Goal: Find specific page/section: Find specific page/section

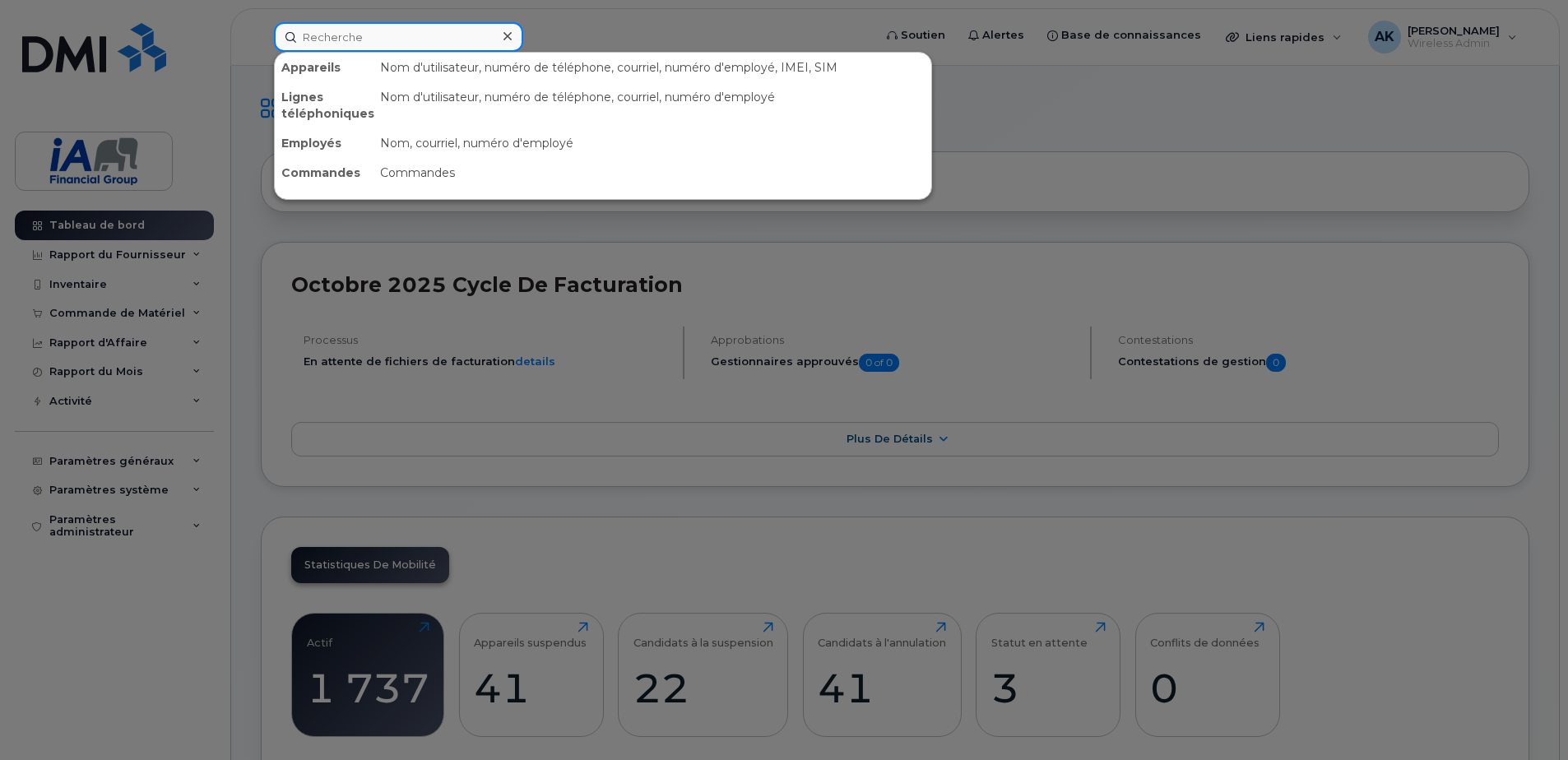
paste input "Tiago Ferreira"
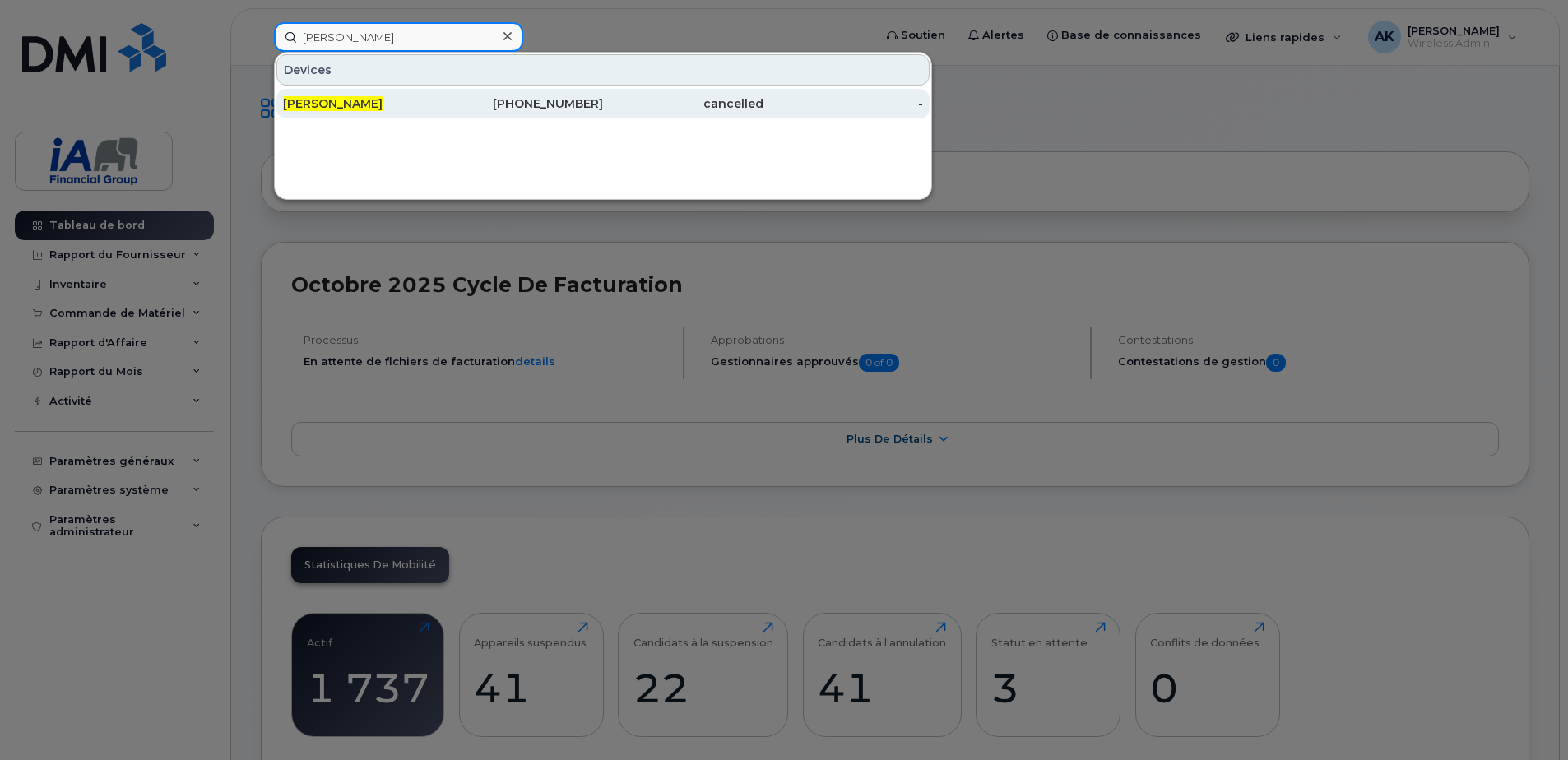
type input "Tiago Ferreira"
click at [427, 106] on div "Tiago Ferreira" at bounding box center [364, 103] width 160 height 17
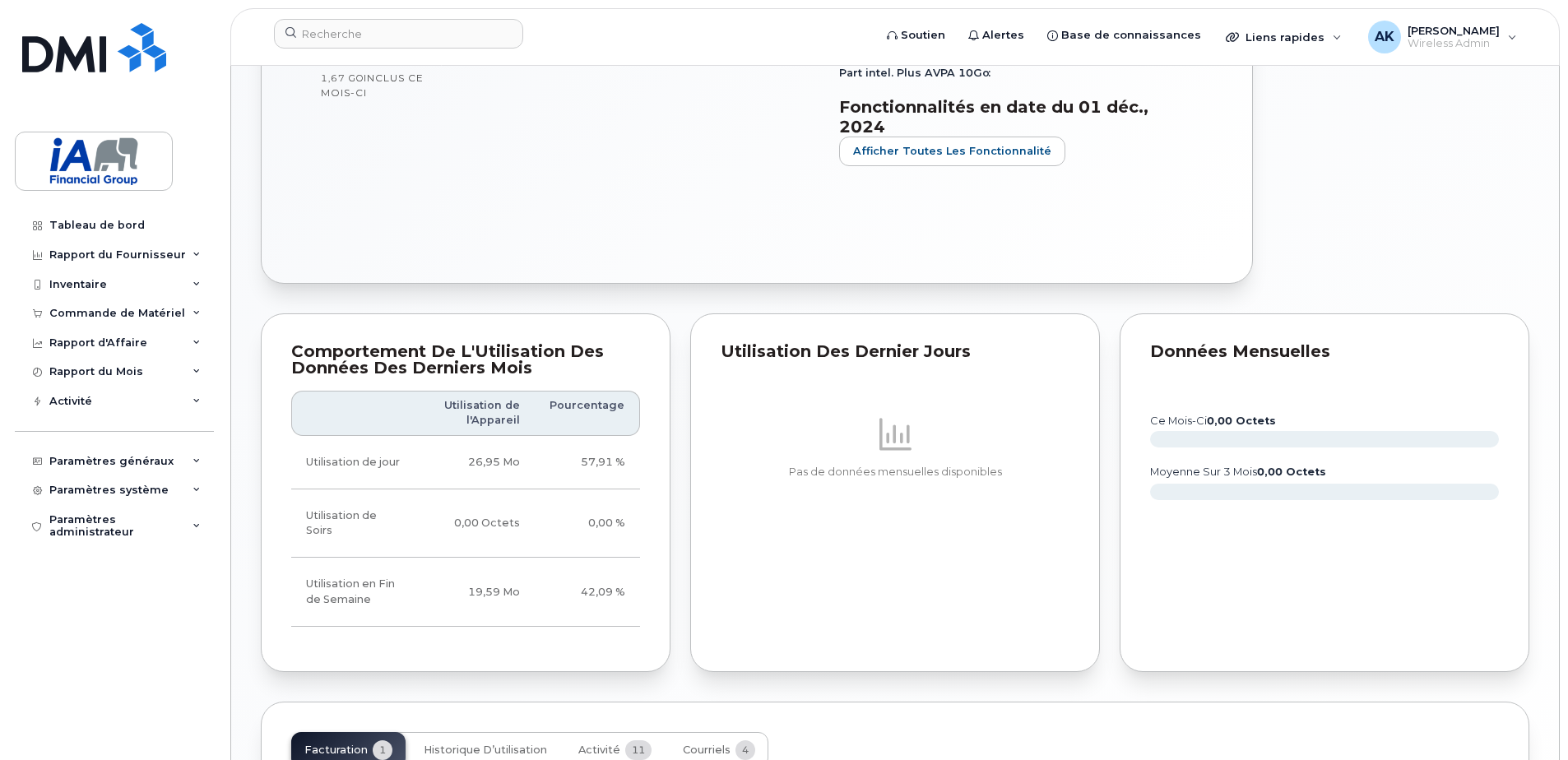
scroll to position [867, 0]
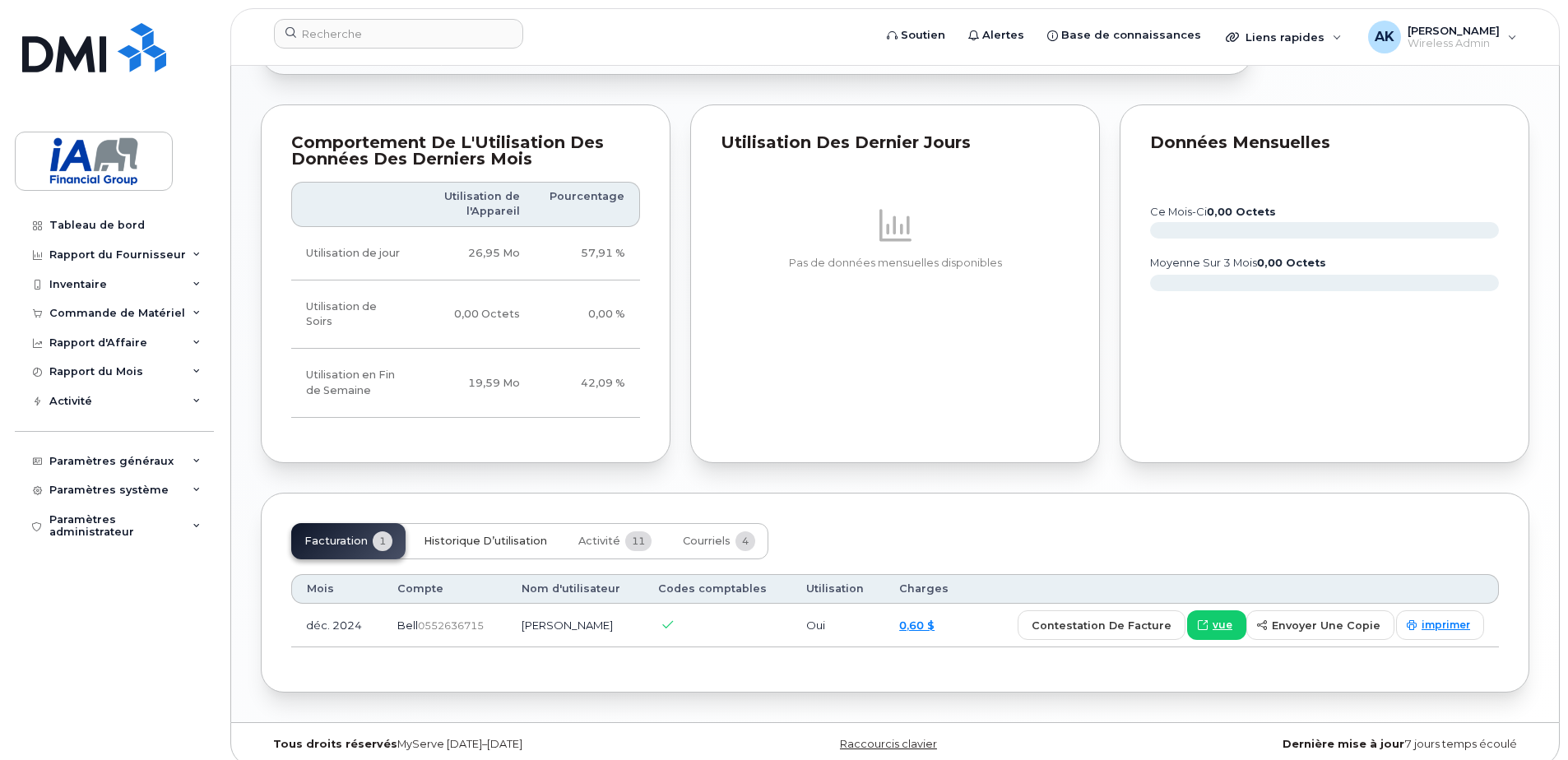
click at [484, 534] on span "Historique d’utilisation" at bounding box center [486, 540] width 124 height 13
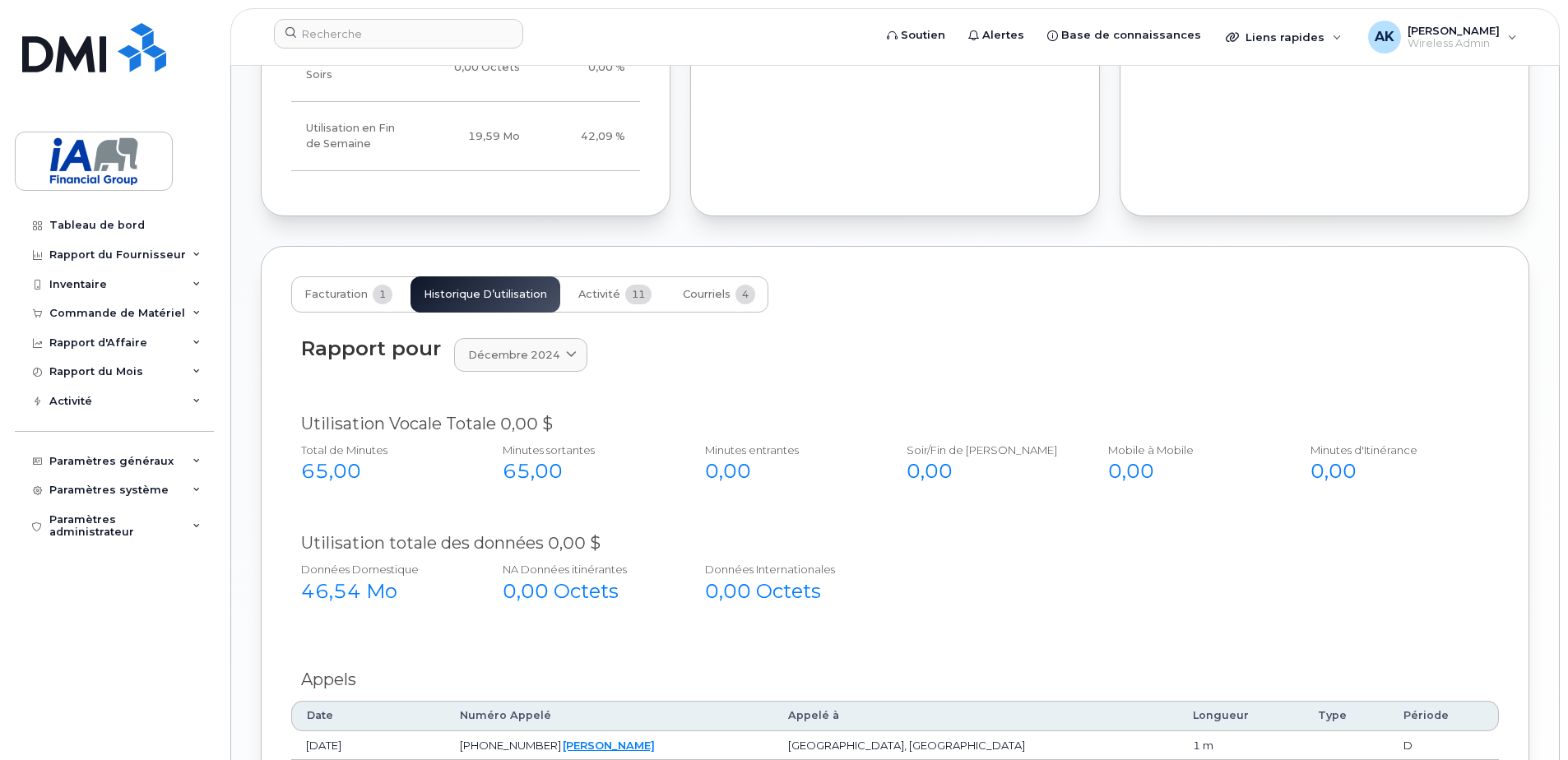
scroll to position [1443, 0]
click at [588, 288] on span "Activité" at bounding box center [599, 294] width 42 height 13
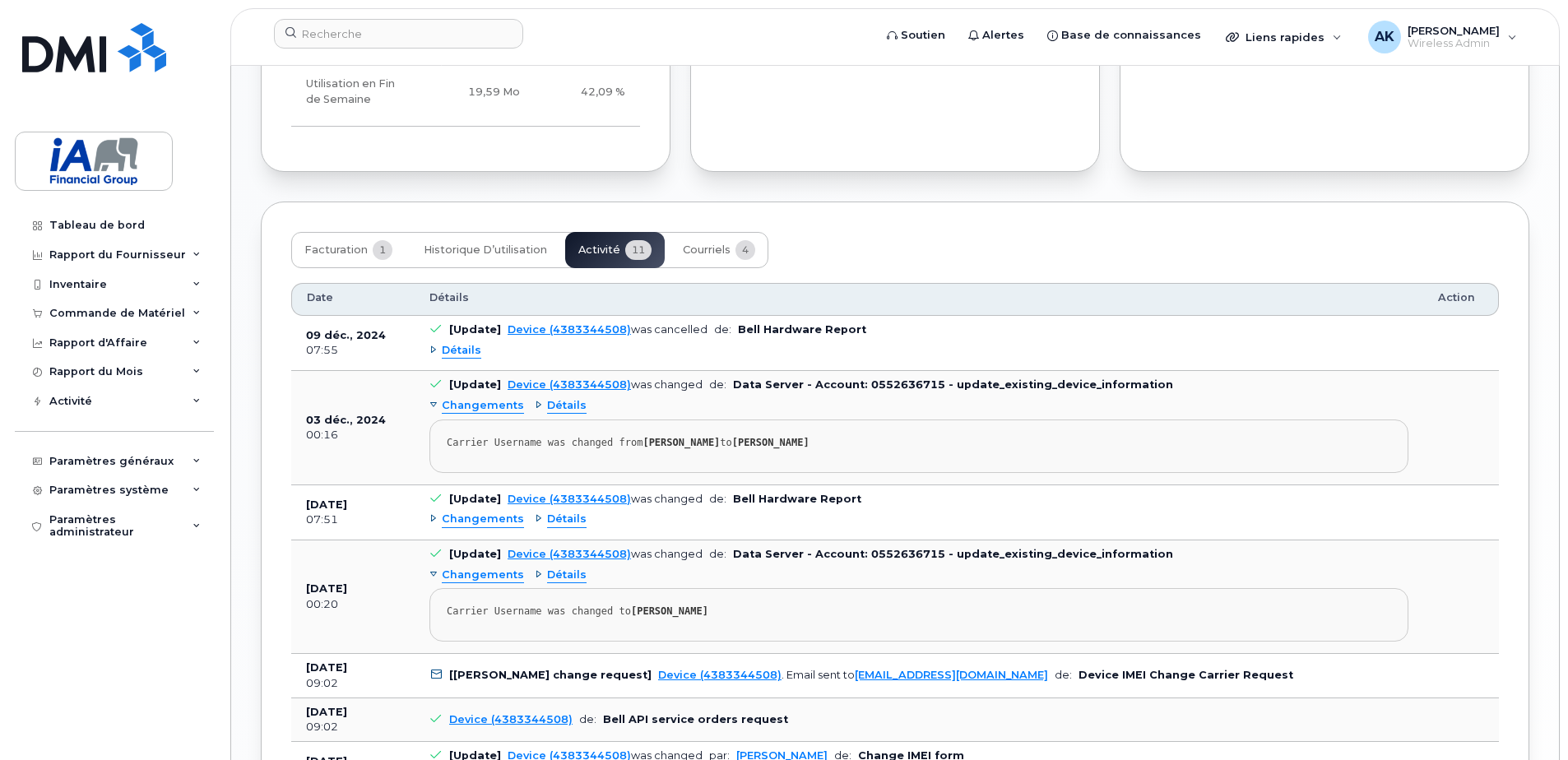
scroll to position [1197, 0]
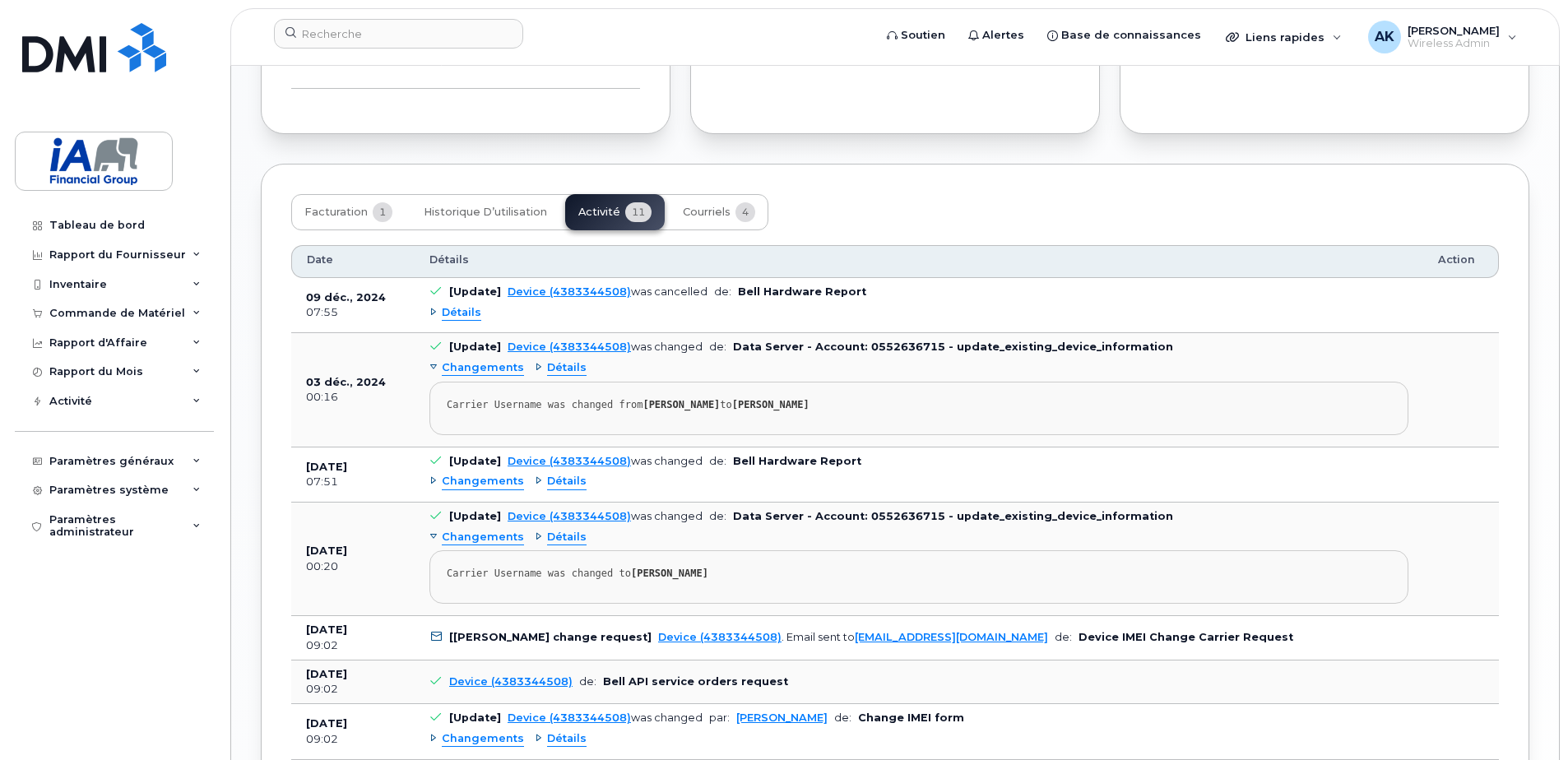
click at [451, 305] on span "Détails" at bounding box center [461, 313] width 39 height 16
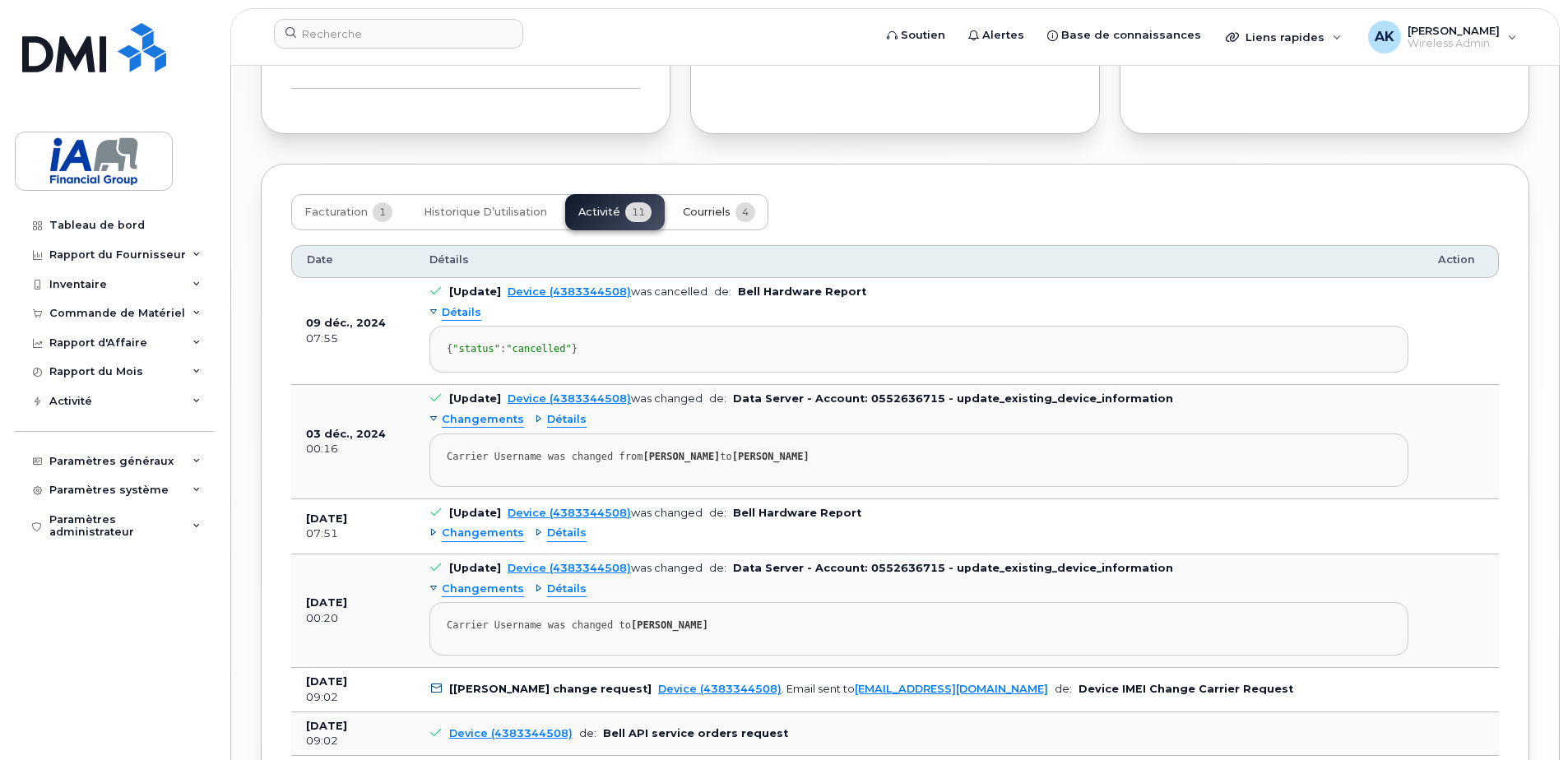
click at [711, 206] on span "Courriels" at bounding box center [706, 212] width 48 height 13
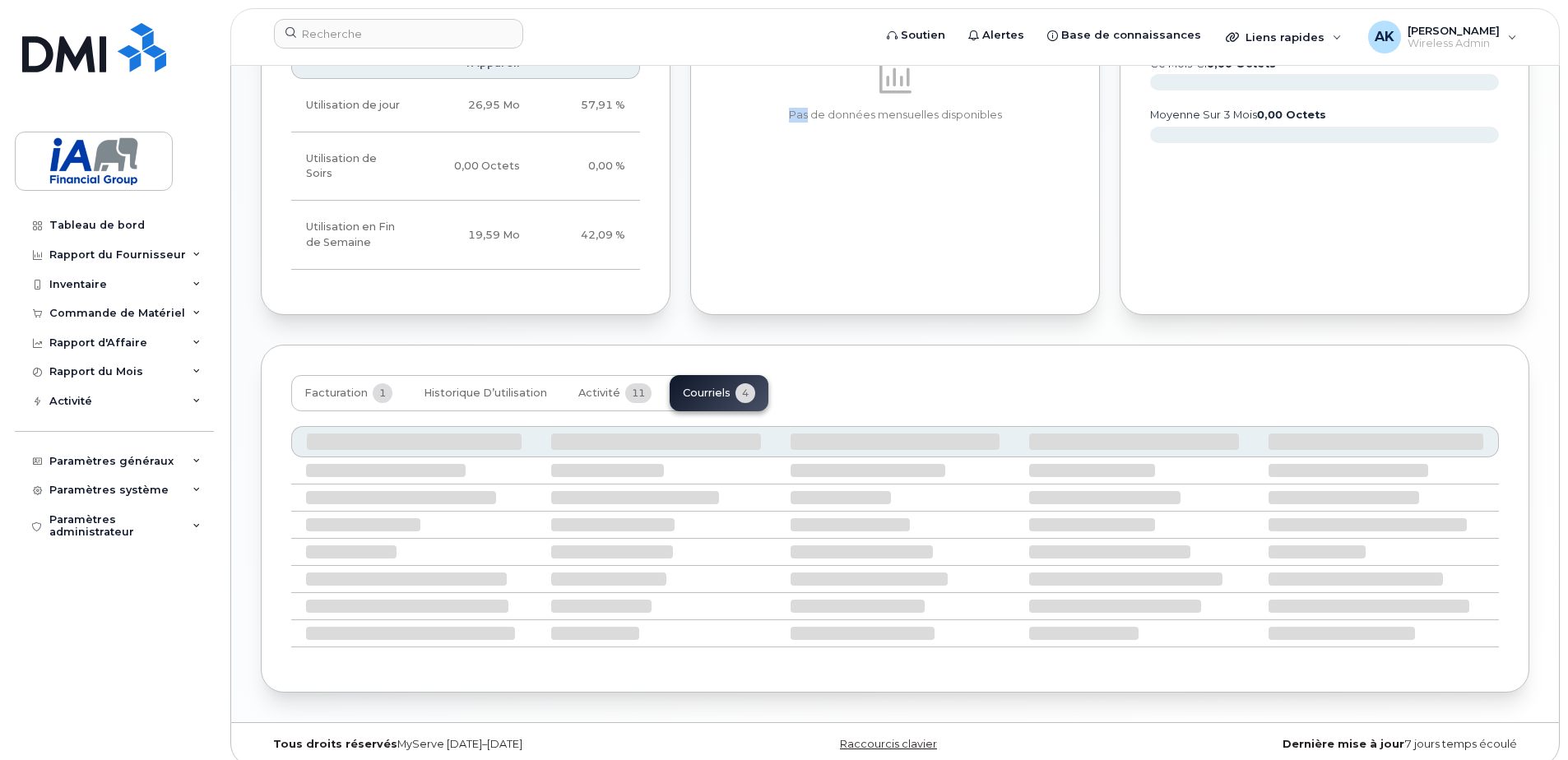
scroll to position [940, 0]
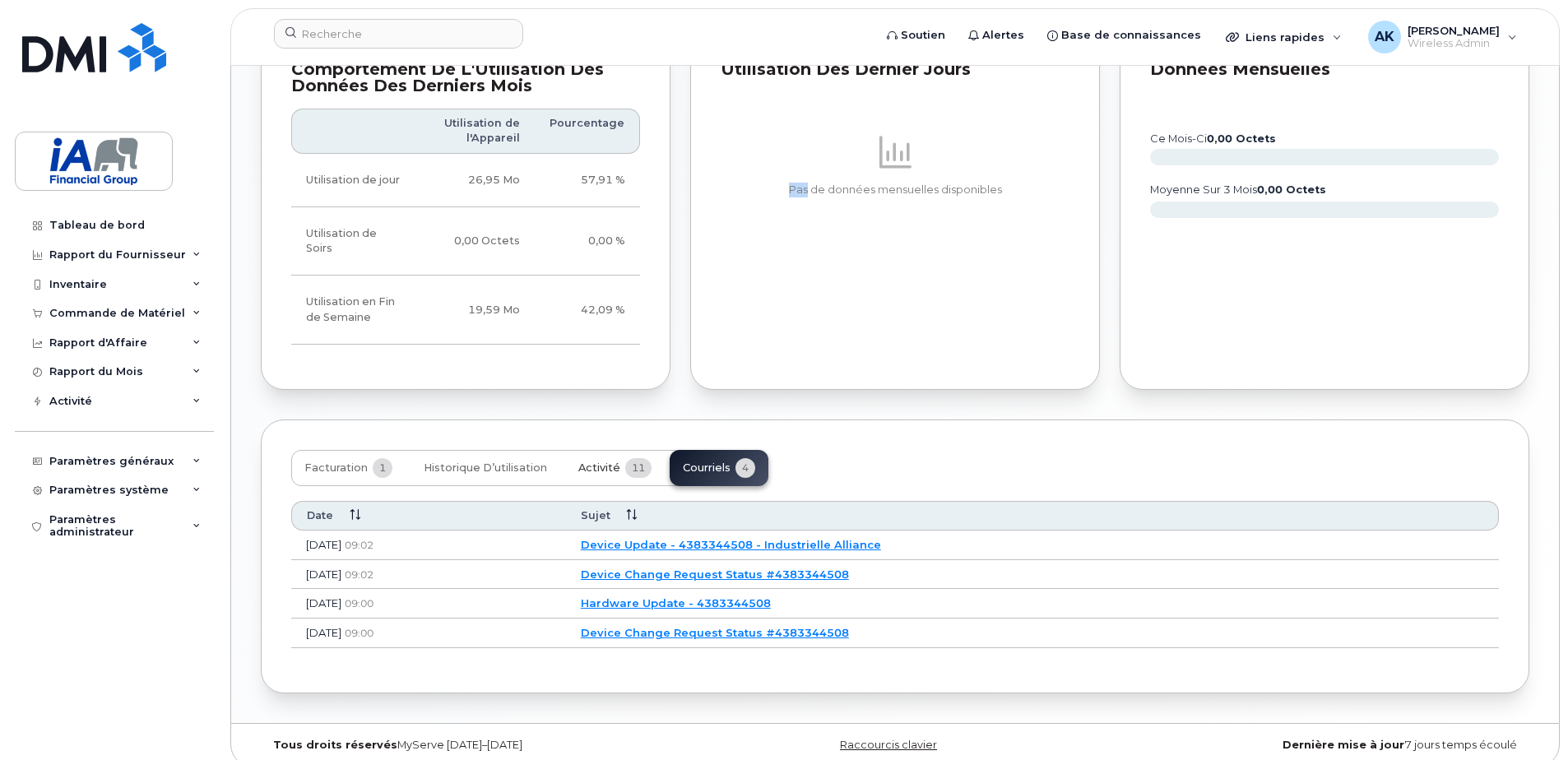
click at [604, 461] on span "Activité" at bounding box center [599, 467] width 42 height 13
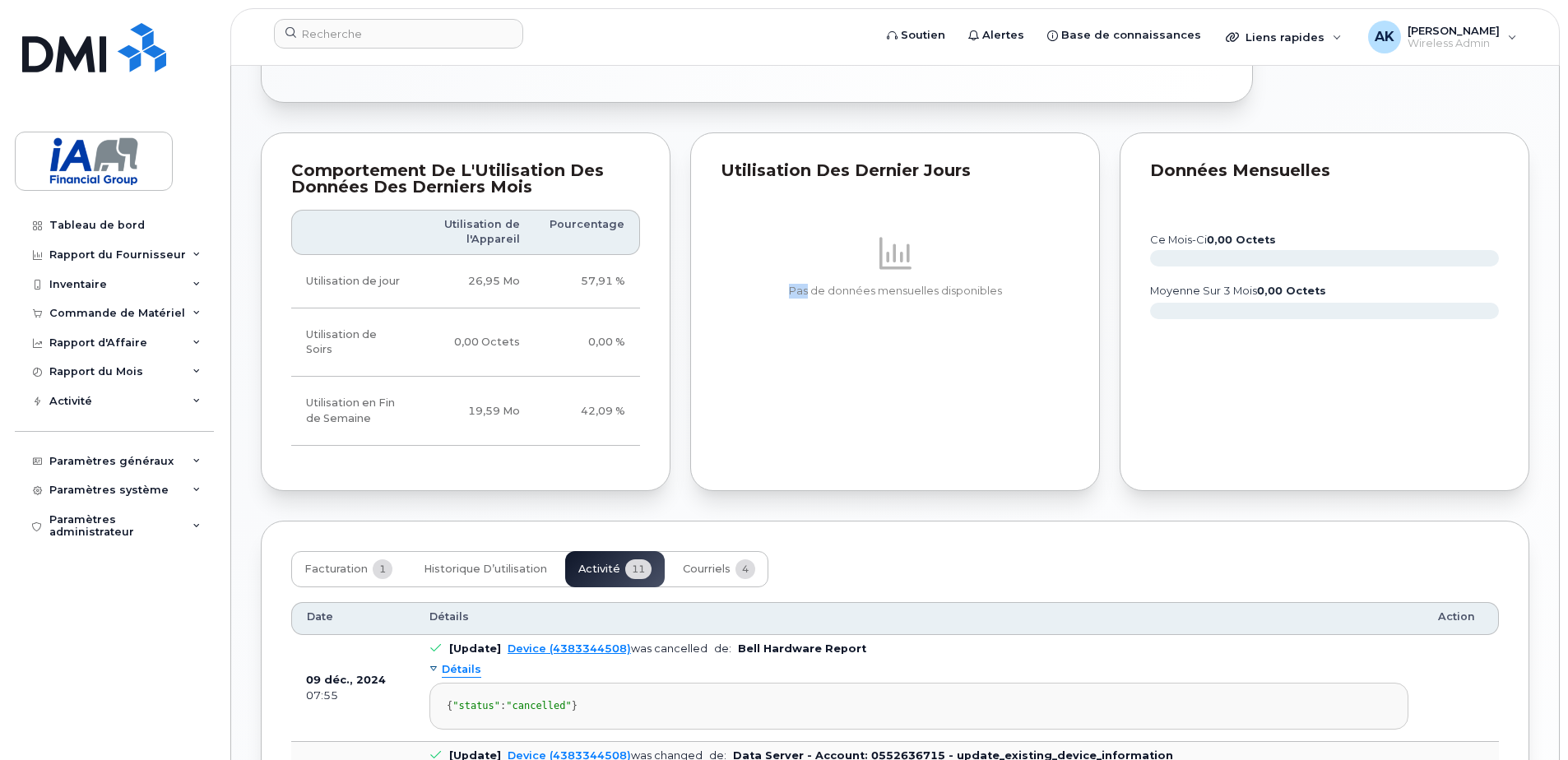
scroll to position [1187, 0]
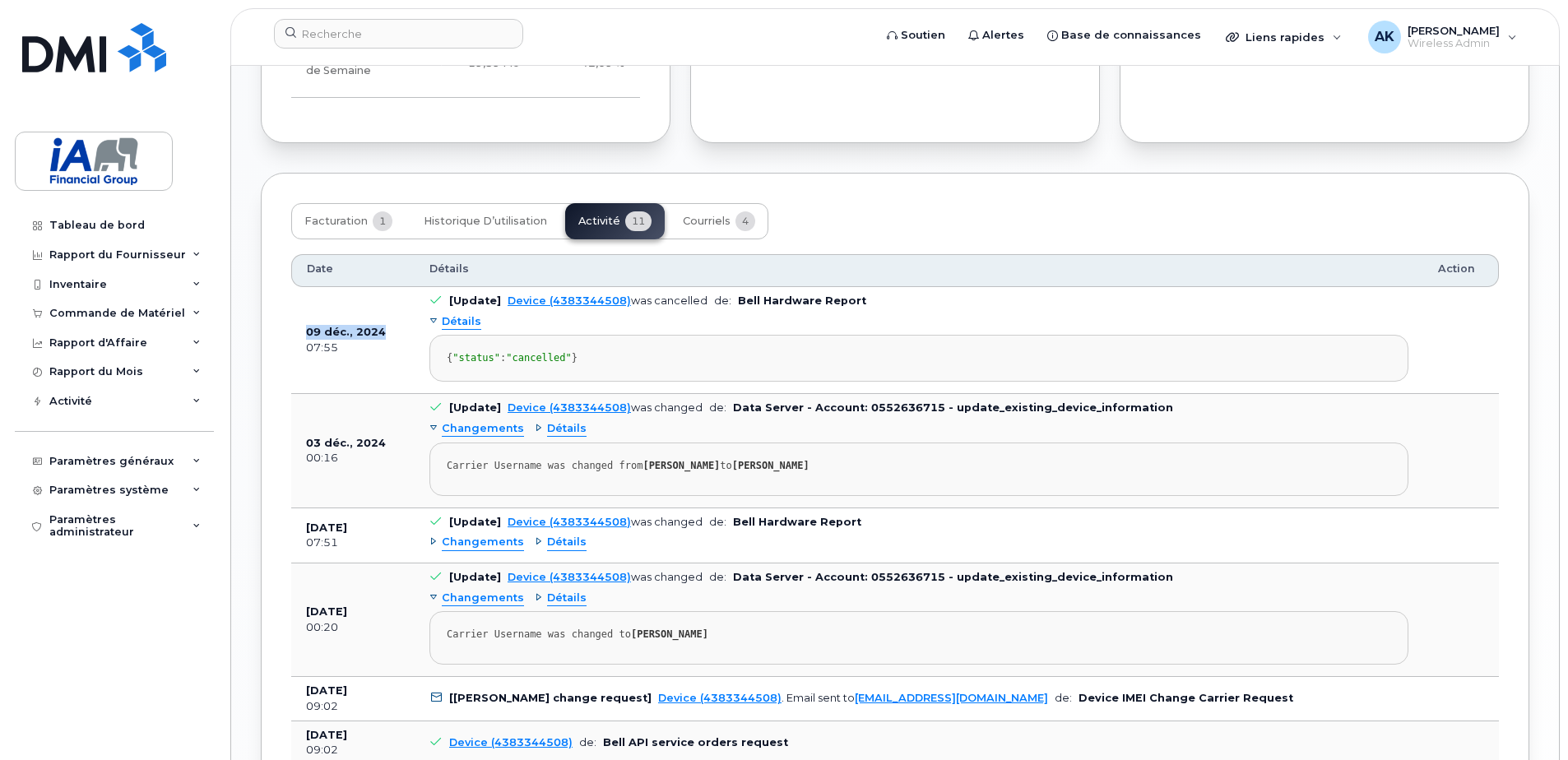
drag, startPoint x: 310, startPoint y: 329, endPoint x: 399, endPoint y: 329, distance: 89.0
click at [399, 329] on td "09 déc., 2024 07:55" at bounding box center [353, 340] width 124 height 107
drag, startPoint x: 399, startPoint y: 329, endPoint x: 493, endPoint y: 365, distance: 100.7
click at [364, 345] on div "07:55" at bounding box center [353, 348] width 94 height 15
drag, startPoint x: 706, startPoint y: 283, endPoint x: 618, endPoint y: 283, distance: 88.0
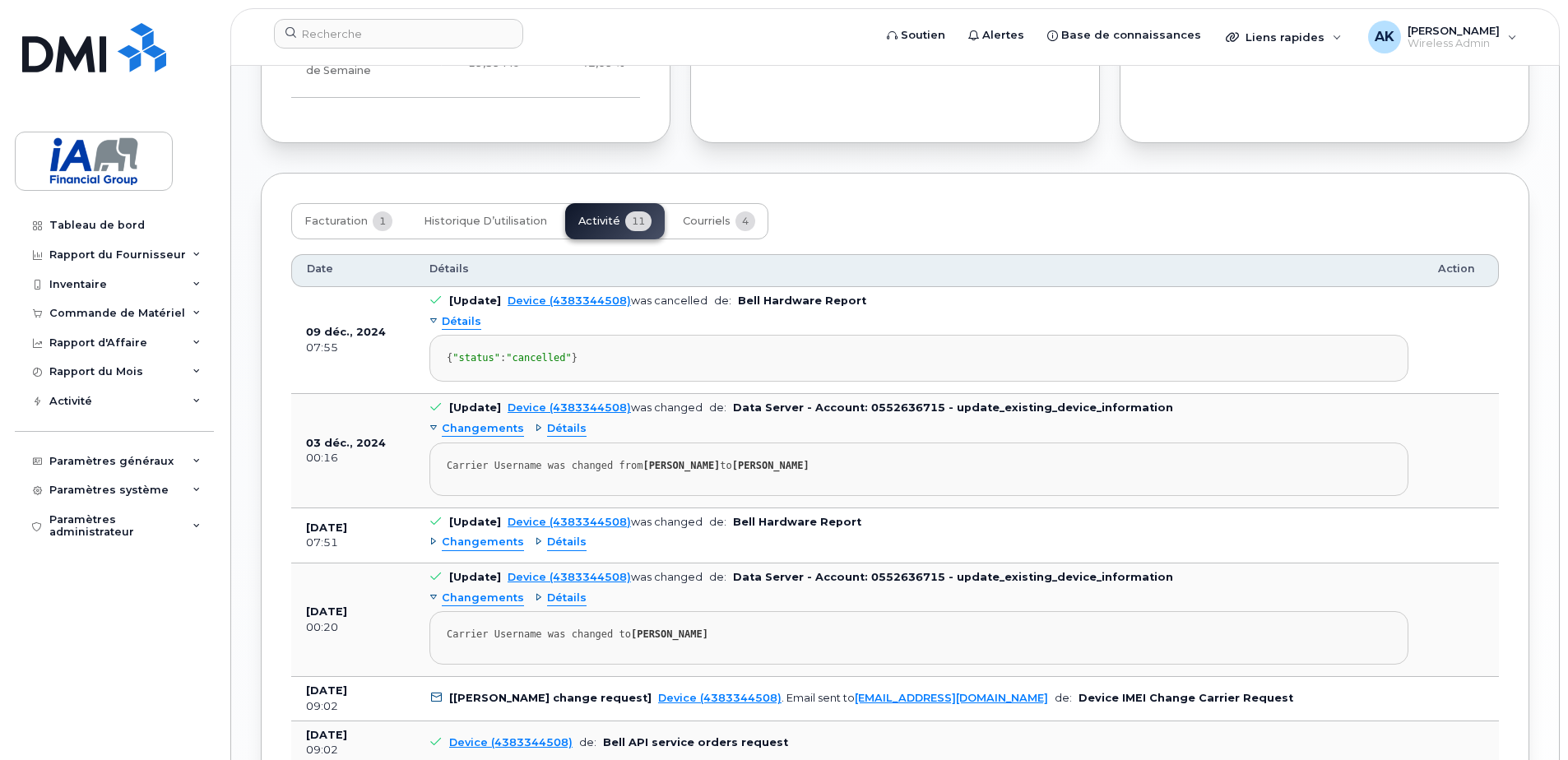
click at [618, 287] on td "[Update] Device (4383344508) was cancelled de: Bell Hardware Report Détails { "…" at bounding box center [918, 340] width 1009 height 107
click at [459, 314] on span "Détails" at bounding box center [461, 322] width 39 height 16
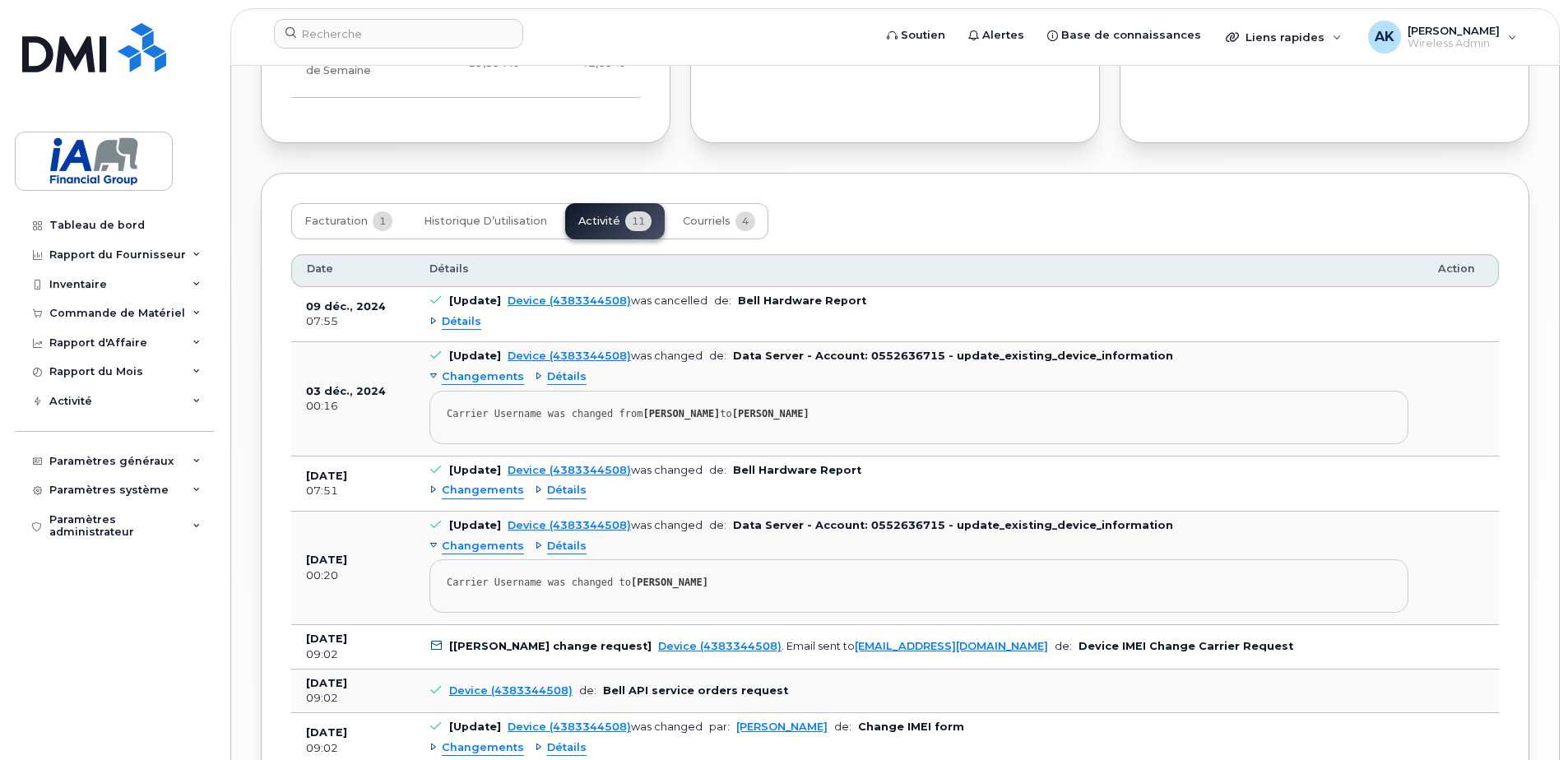
click at [460, 314] on span "Détails" at bounding box center [461, 322] width 39 height 16
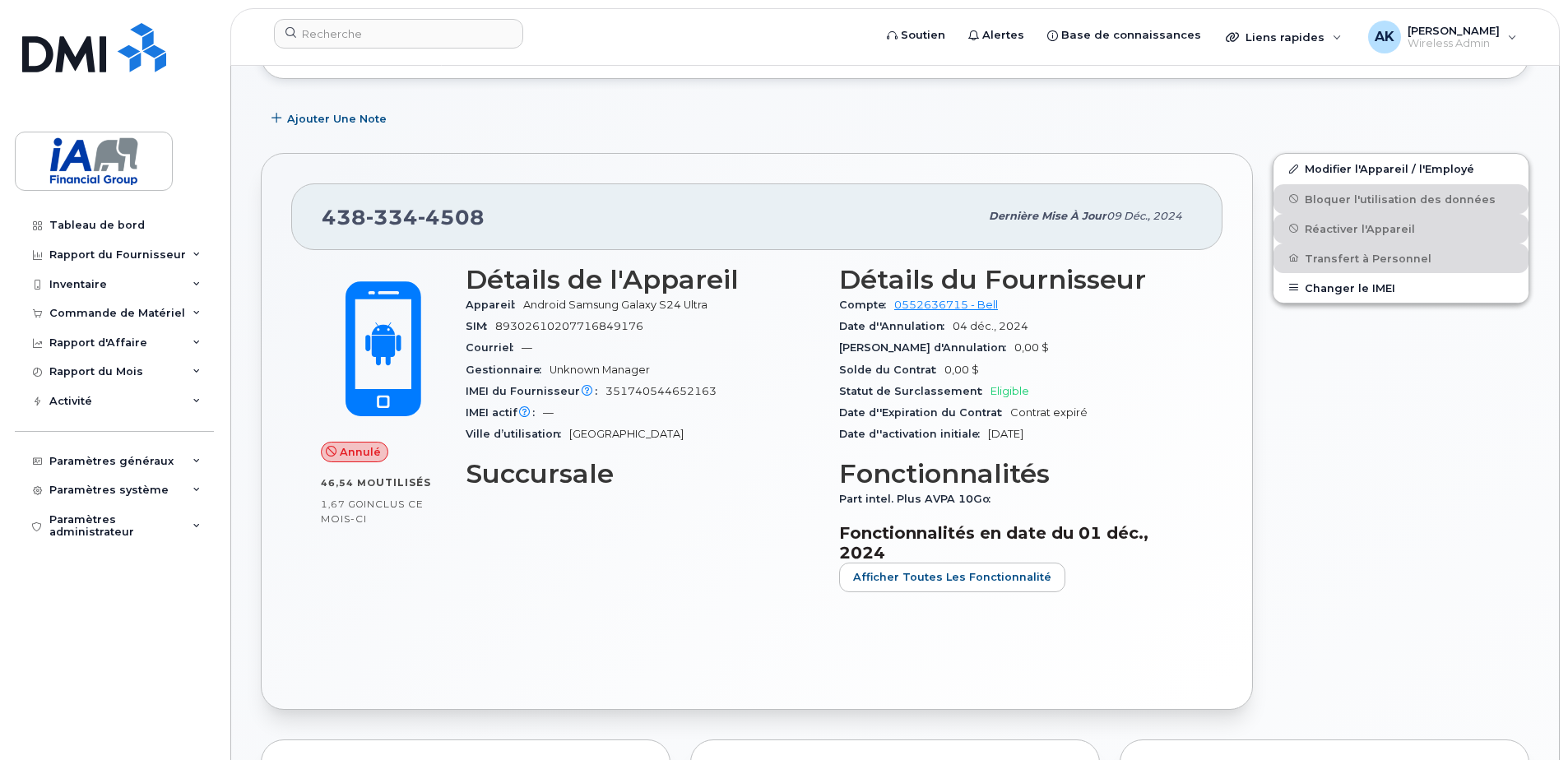
scroll to position [0, 0]
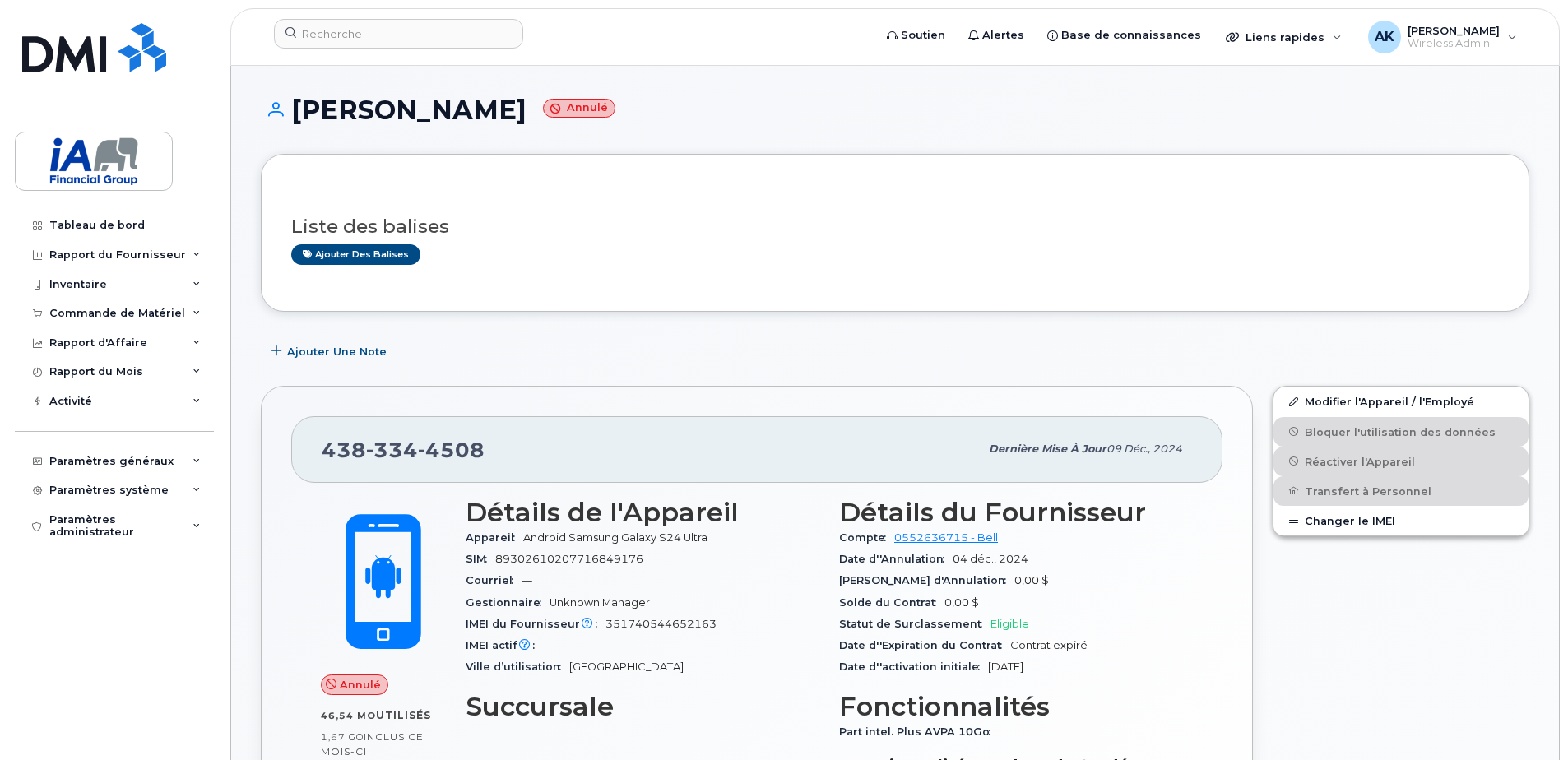
drag, startPoint x: 290, startPoint y: 103, endPoint x: 487, endPoint y: 117, distance: 197.5
click at [487, 117] on h1 "Tiago Ferreira Annulé" at bounding box center [895, 109] width 1269 height 29
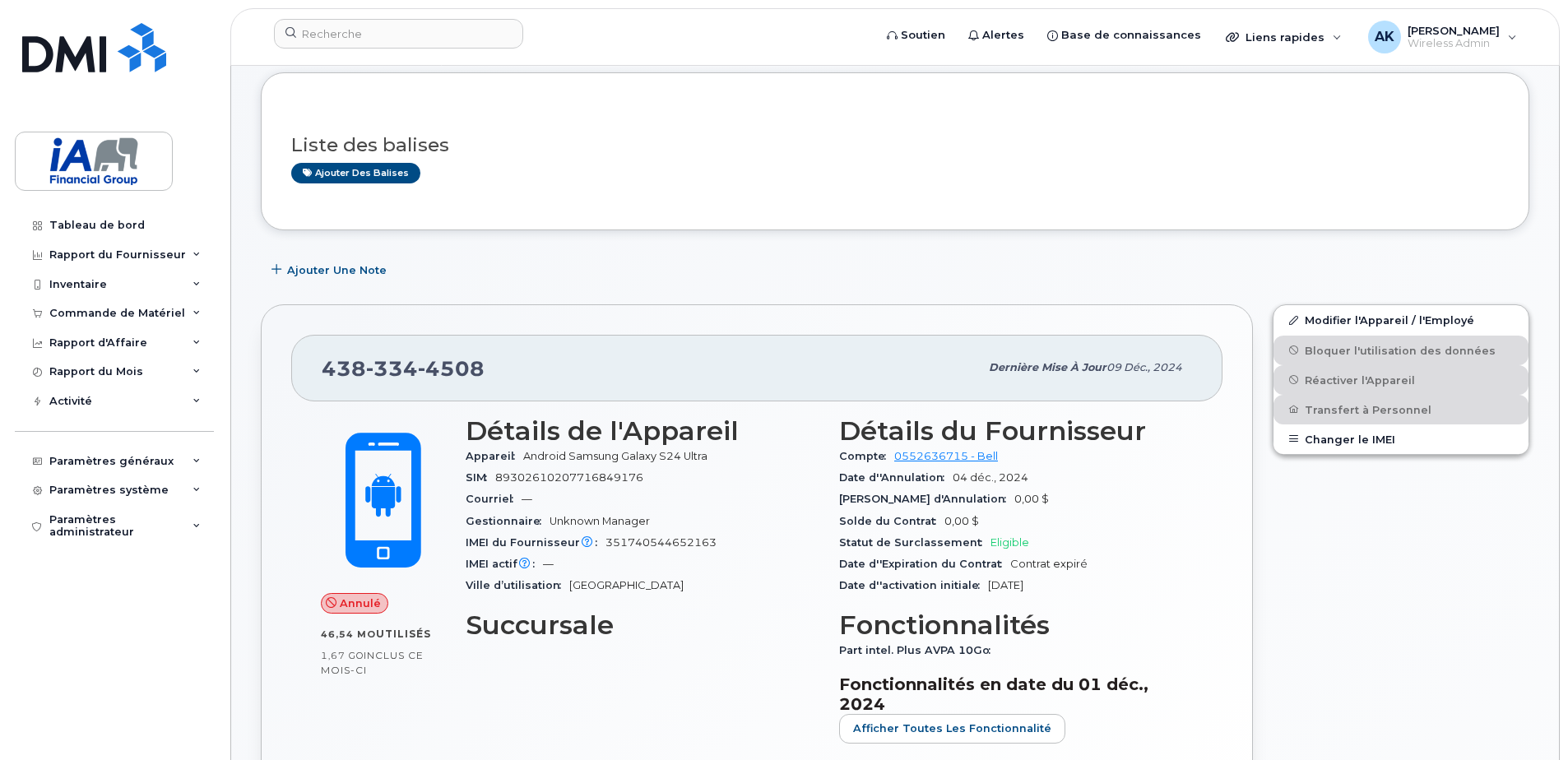
scroll to position [82, 0]
drag, startPoint x: 323, startPoint y: 360, endPoint x: 501, endPoint y: 361, distance: 178.0
click at [498, 361] on div "438 334 4508" at bounding box center [651, 367] width 658 height 35
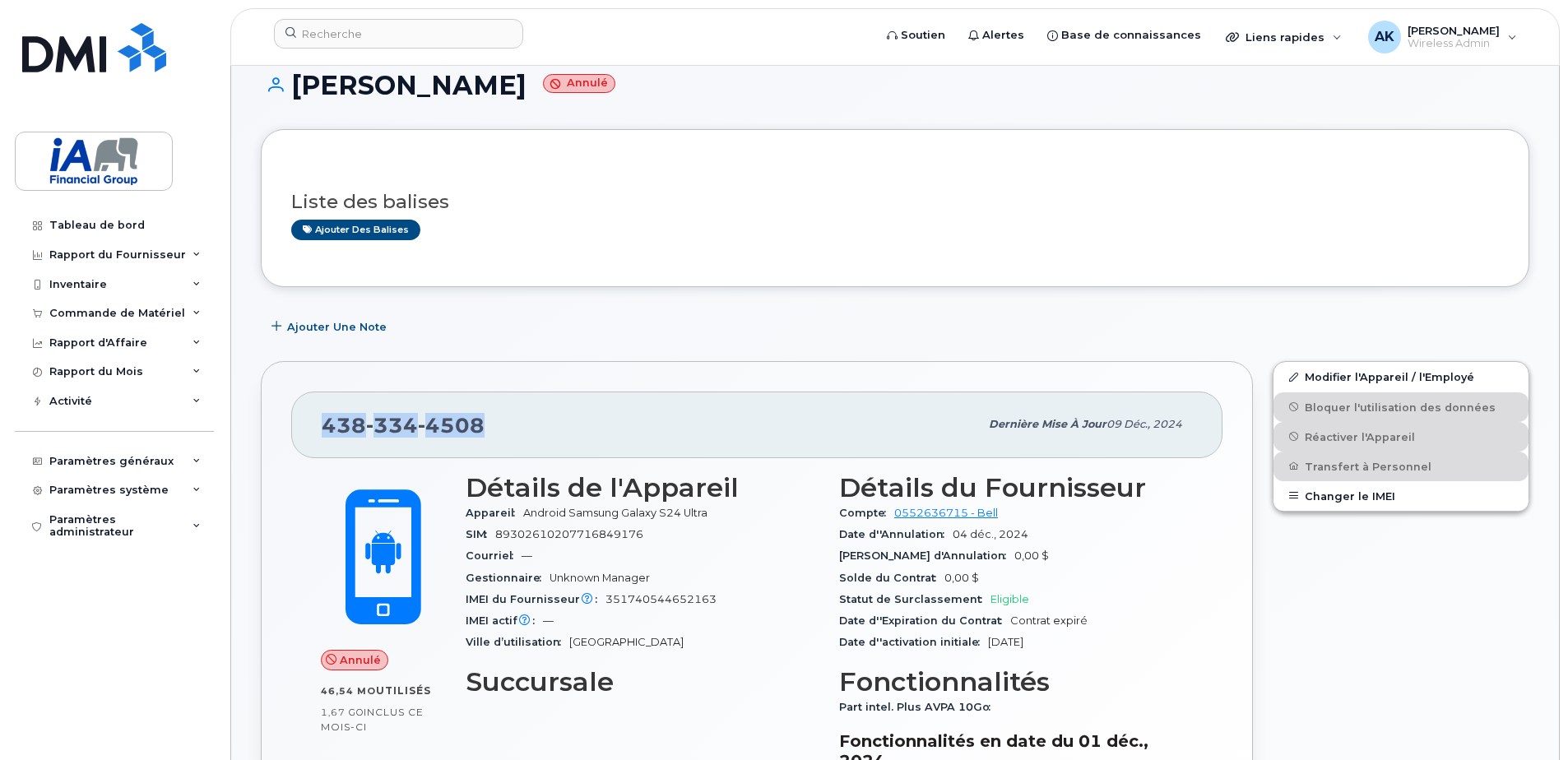
scroll to position [0, 0]
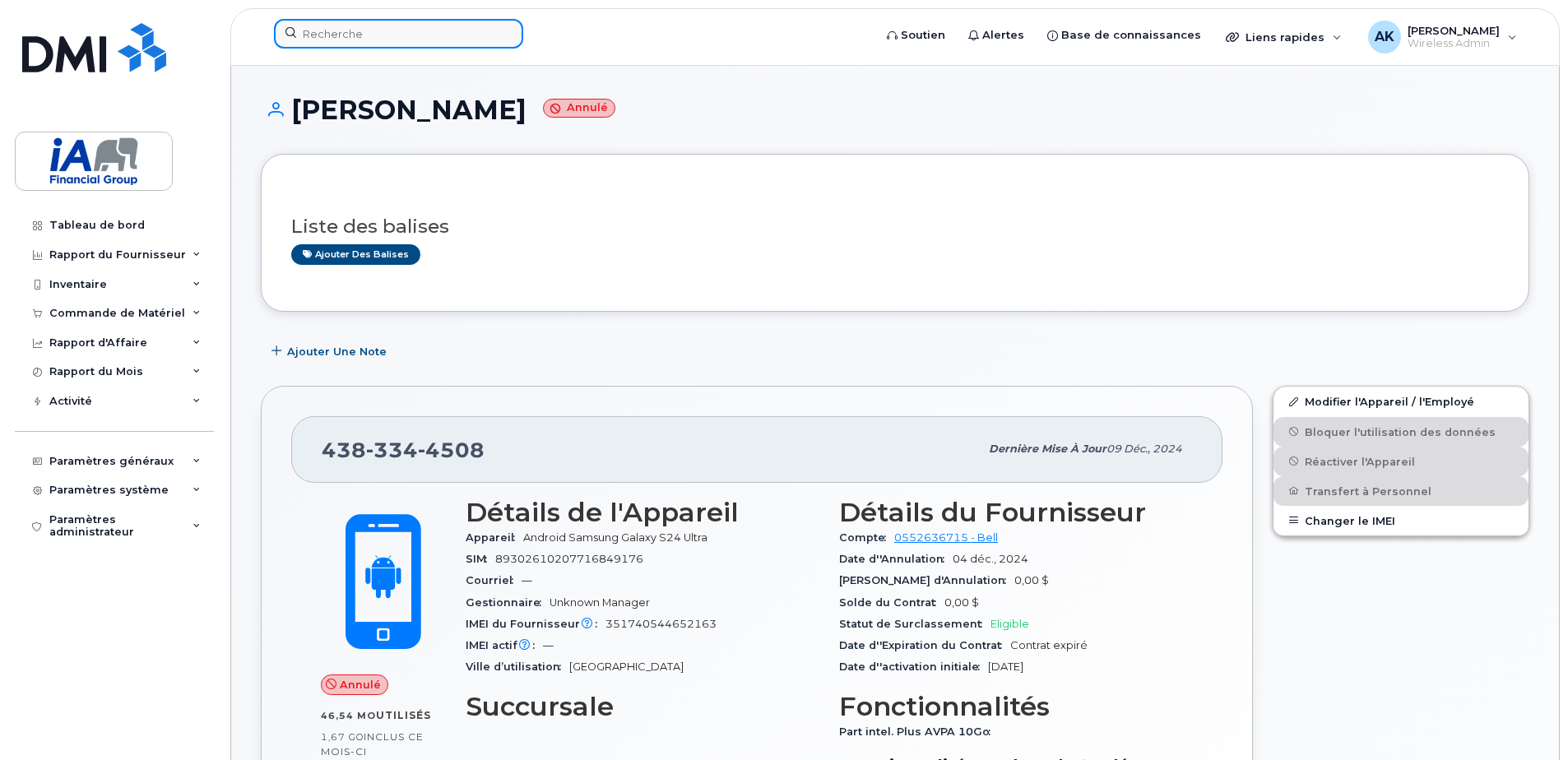
click at [376, 27] on input at bounding box center [399, 34] width 249 height 30
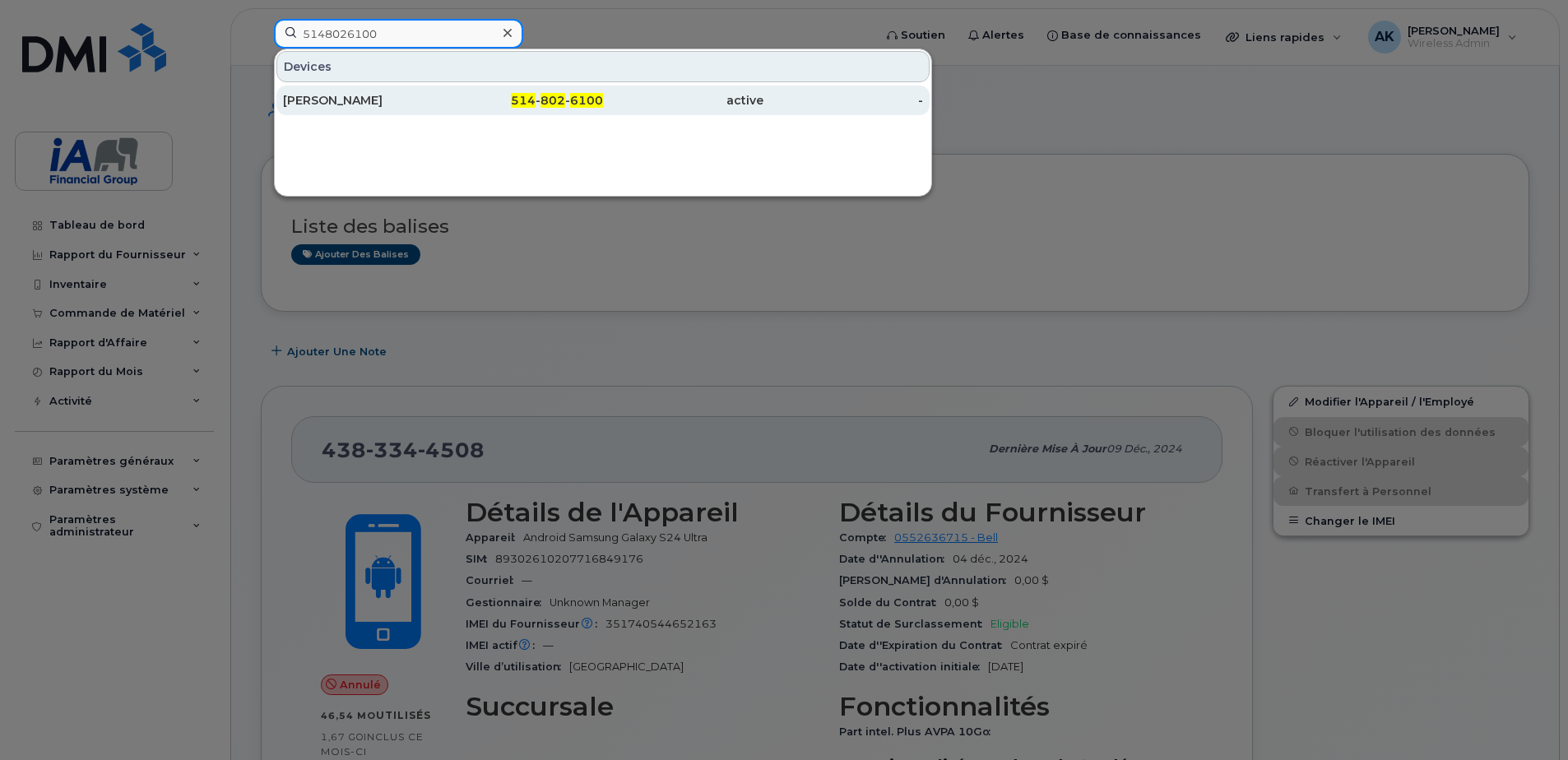
type input "5148026100"
click at [582, 95] on span "6100" at bounding box center [587, 100] width 33 height 15
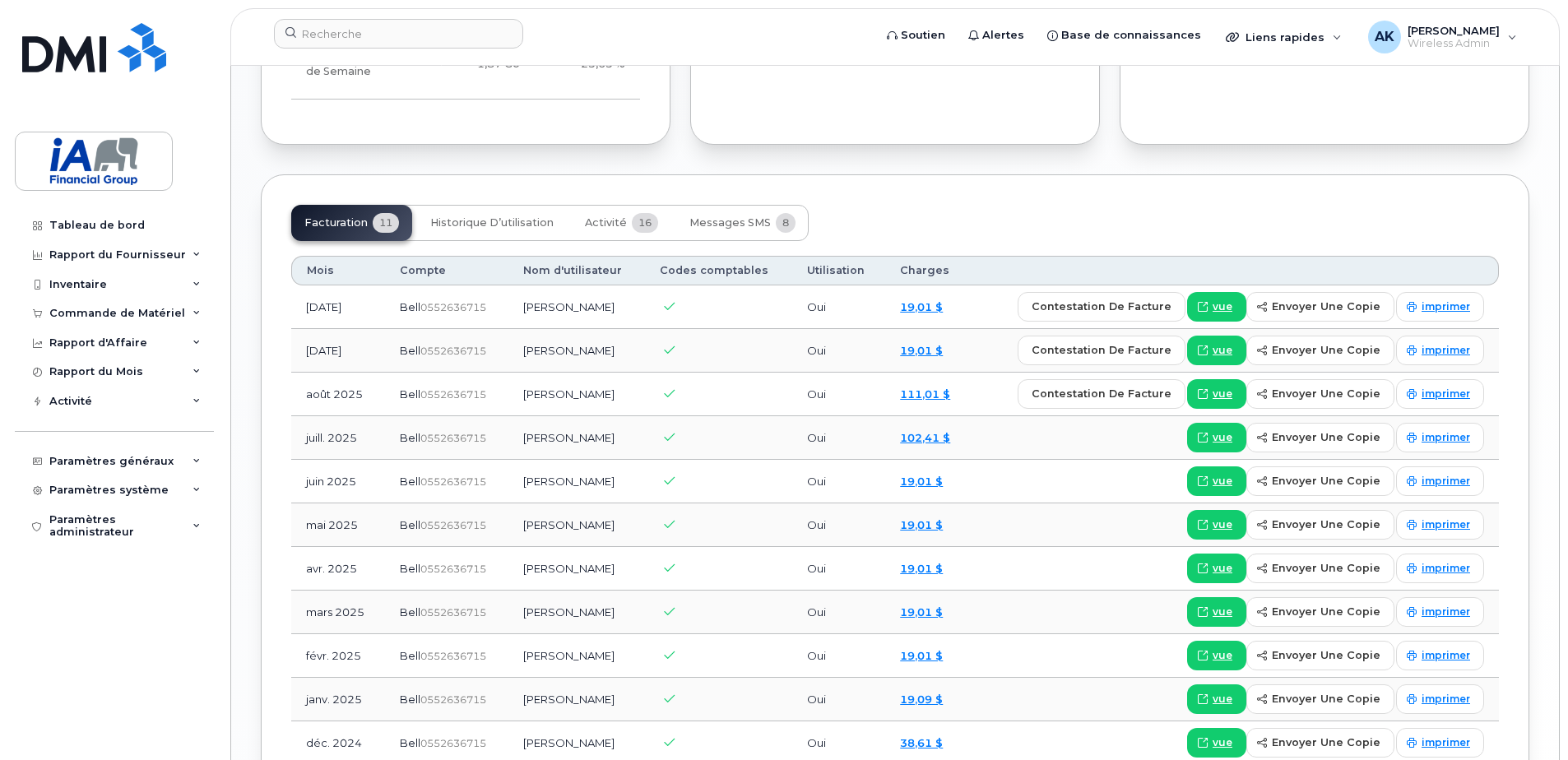
scroll to position [1151, 0]
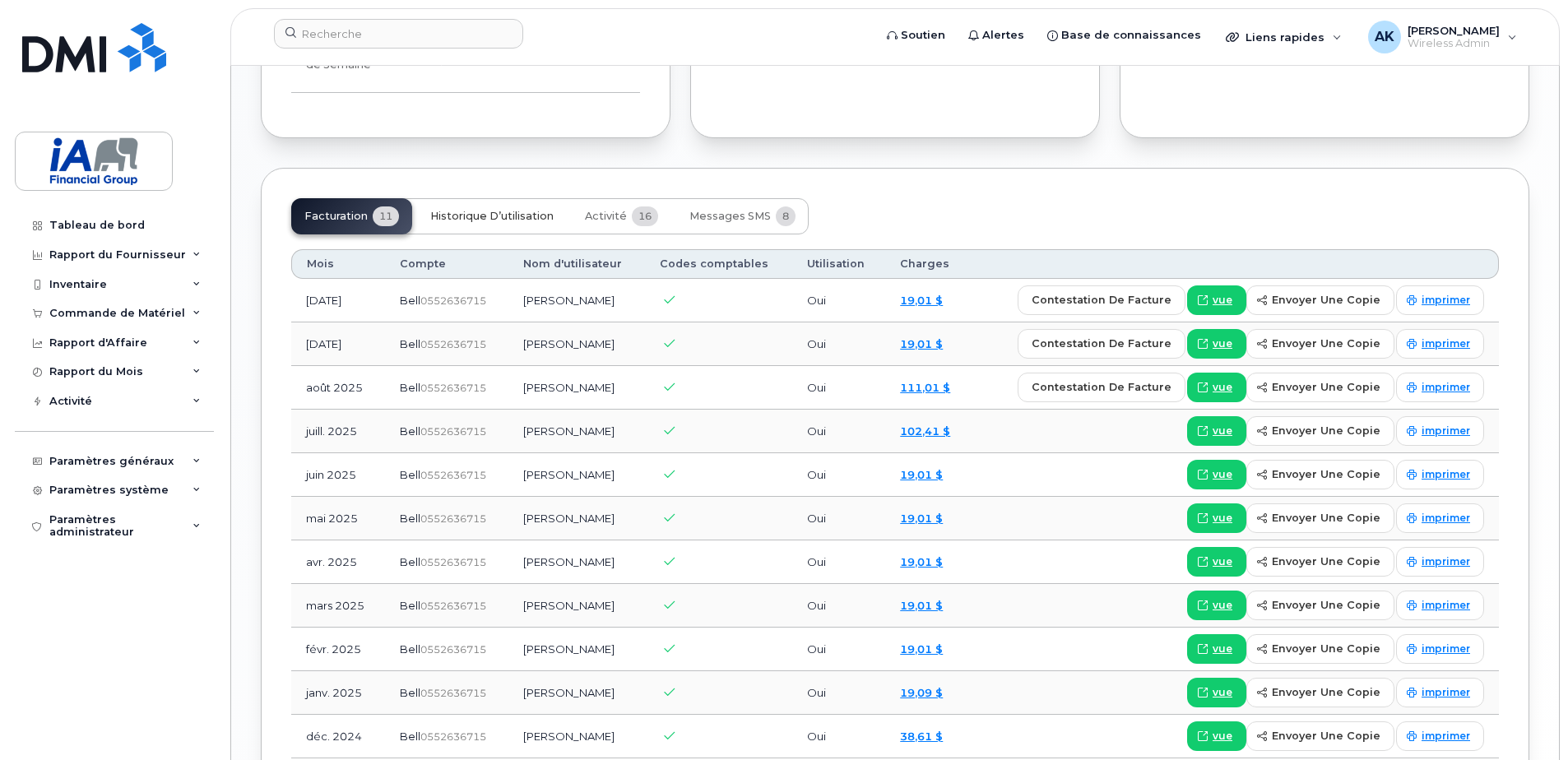
click at [450, 211] on button "Historique d’utilisation" at bounding box center [492, 216] width 150 height 37
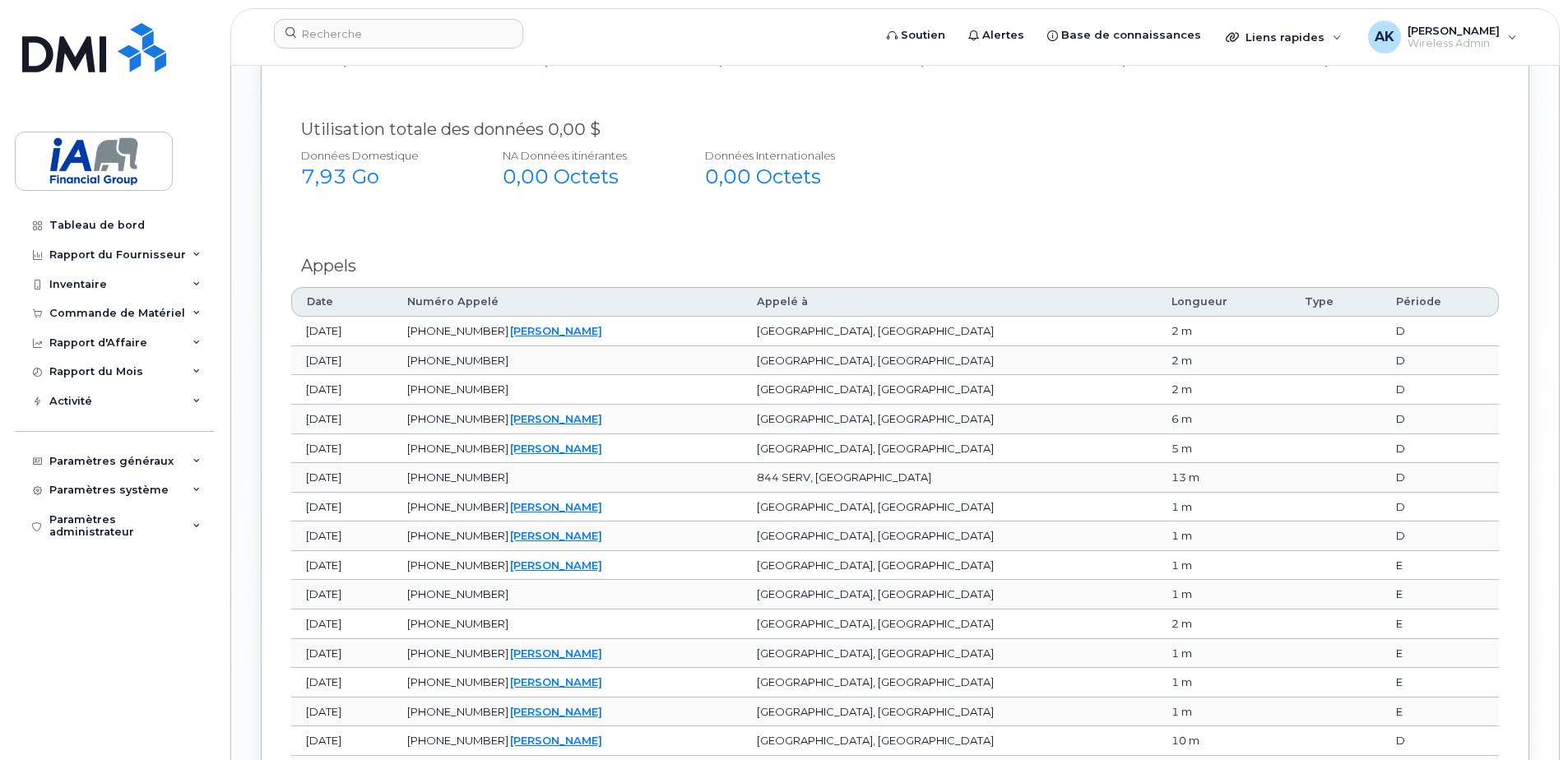
scroll to position [1563, 0]
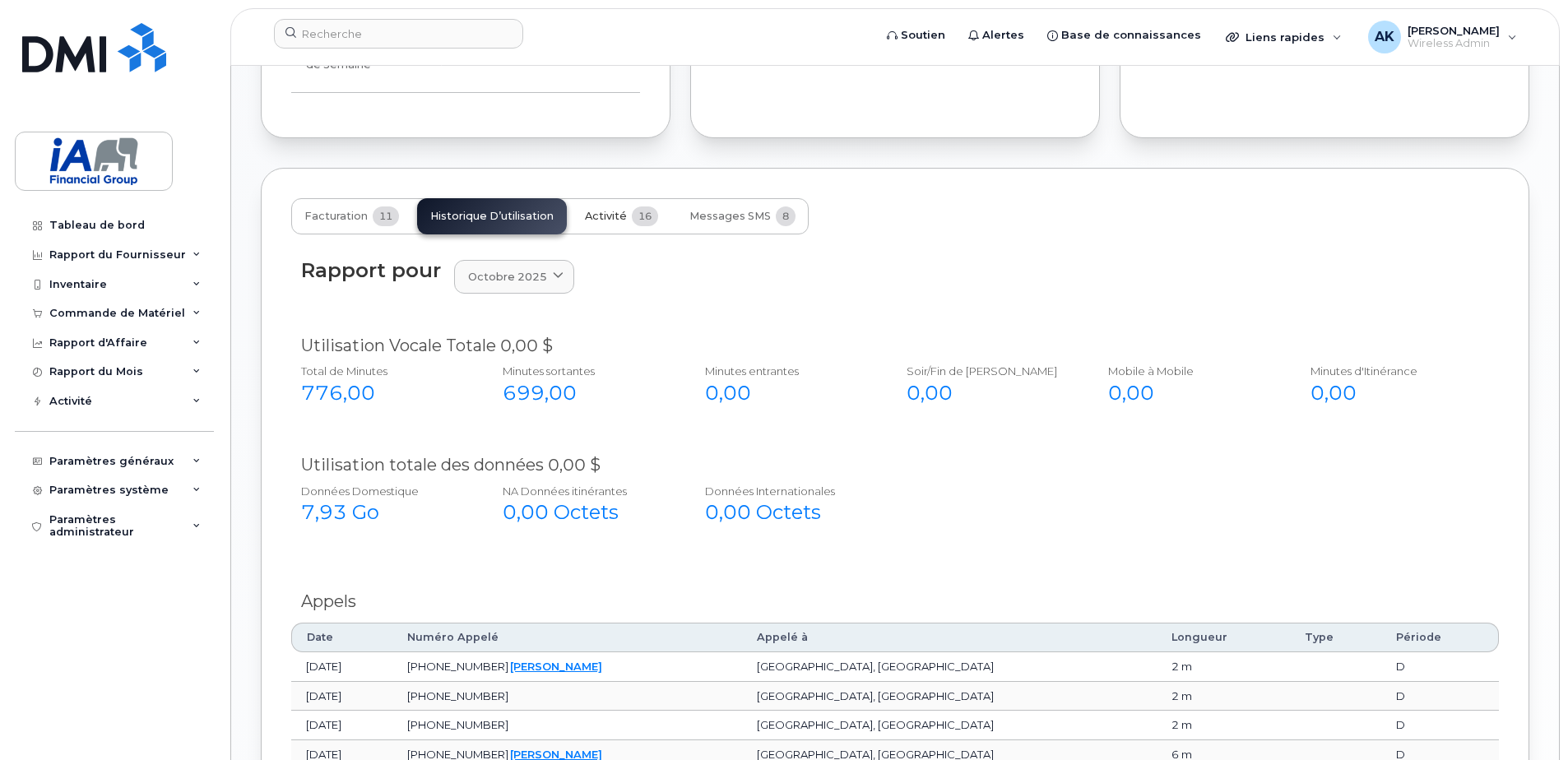
click at [629, 198] on button "Activité 16" at bounding box center [622, 216] width 99 height 37
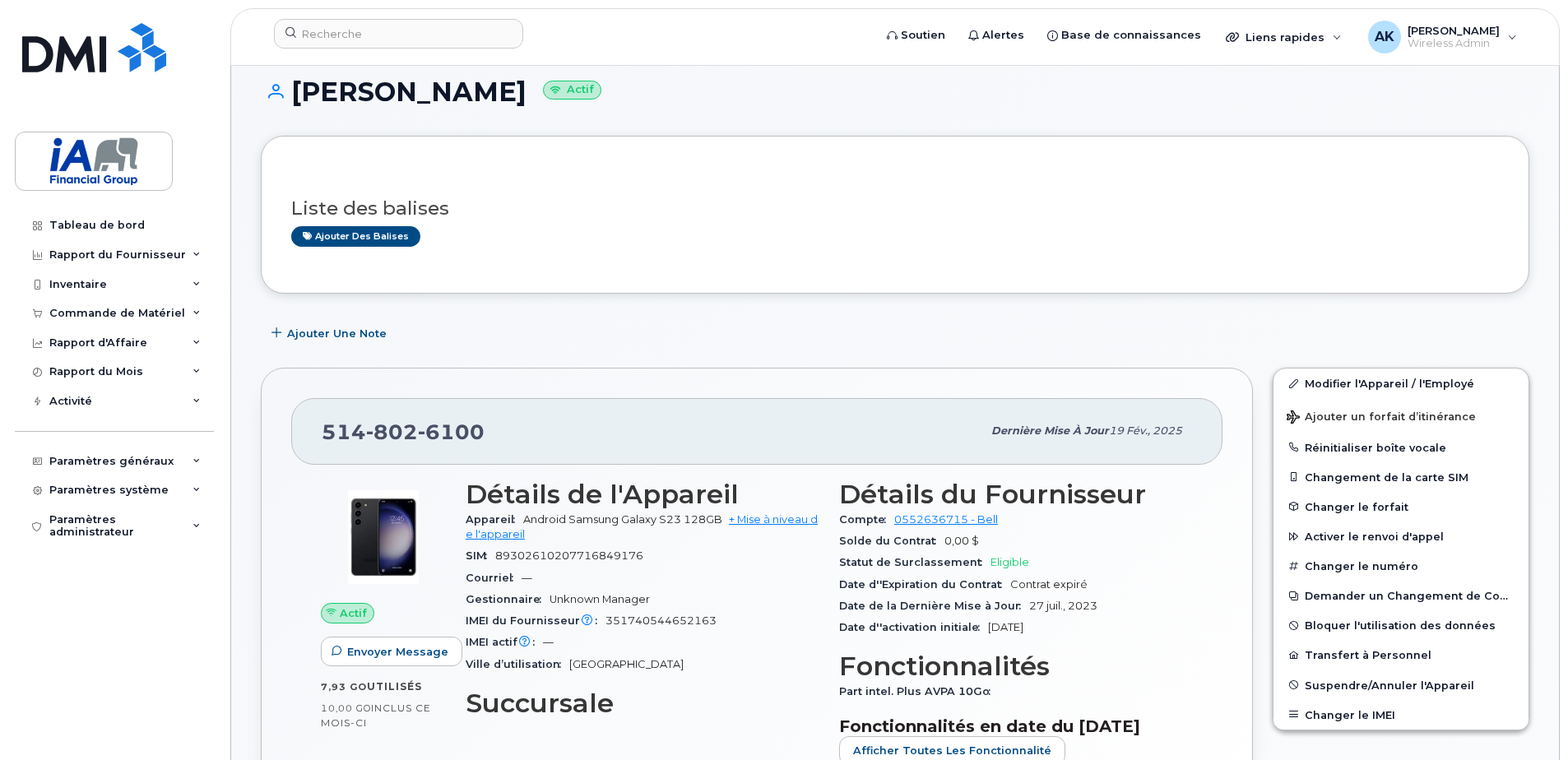
scroll to position [0, 0]
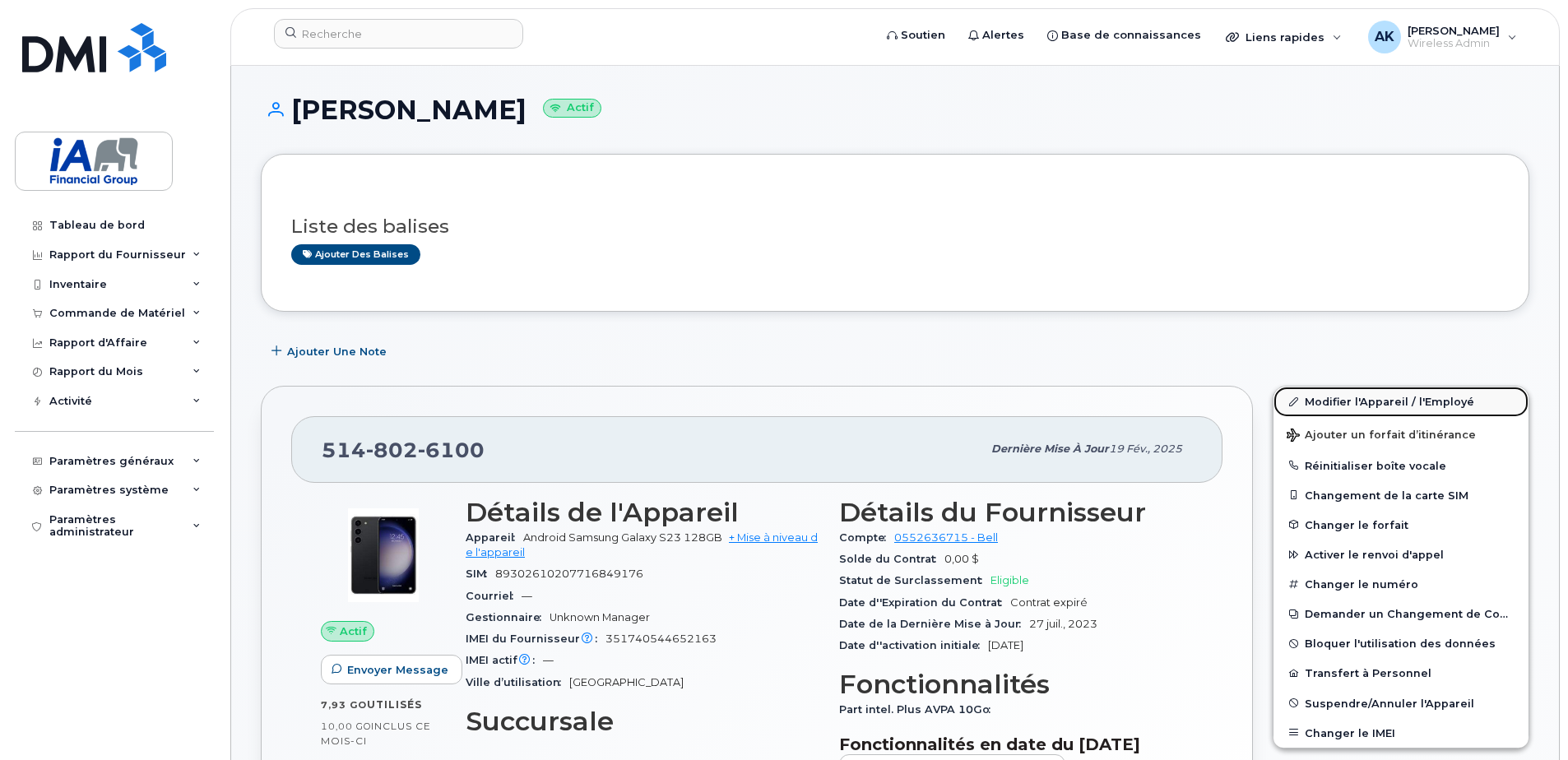
click at [1338, 397] on link "Modifier l'Appareil / l'Employé" at bounding box center [1401, 401] width 255 height 30
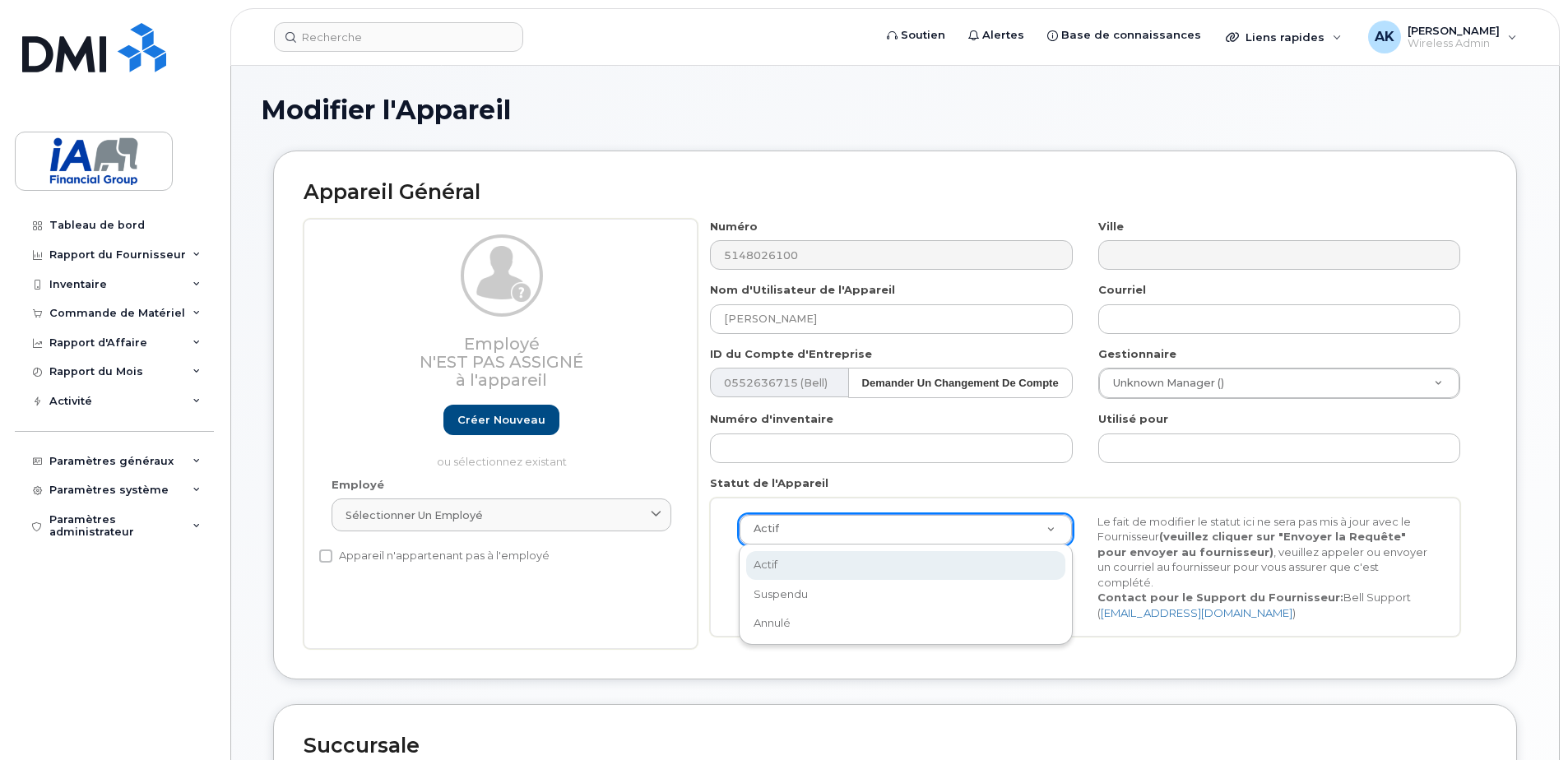
drag, startPoint x: 825, startPoint y: 165, endPoint x: 747, endPoint y: 206, distance: 88.1
